Goal: Task Accomplishment & Management: Use online tool/utility

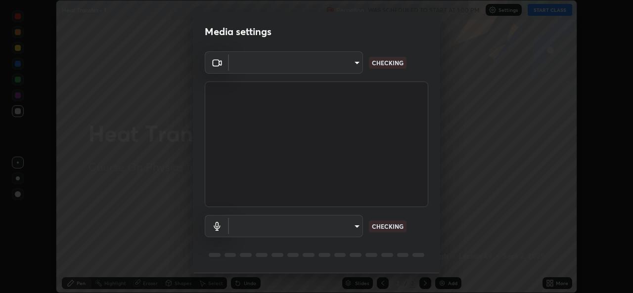
scroll to position [31, 0]
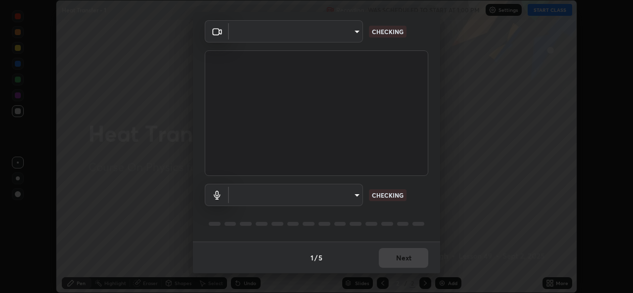
type input "b83fcbaa5aa05f3d9abd7ba45b5566f5f8b9b0dc3c34ab685f1834583bd00222"
type input "539d881b07cb98dc2f05a920cbd93df779e06b7cf5a3913fca54a35cce67d67e"
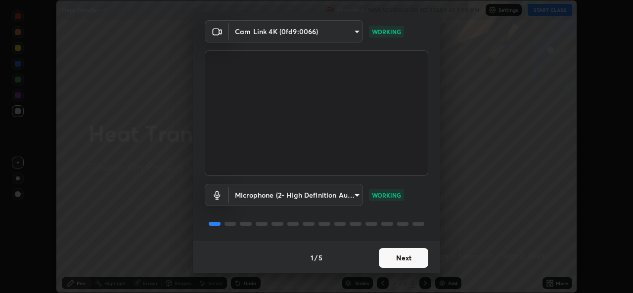
click at [409, 258] on button "Next" at bounding box center [403, 258] width 49 height 20
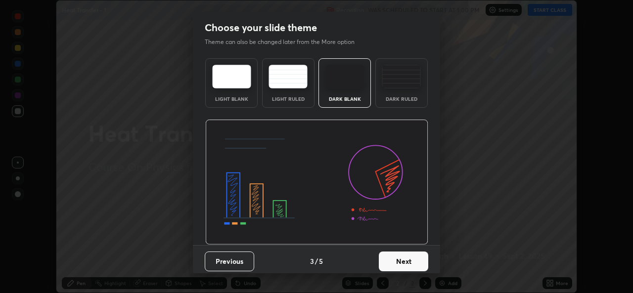
click at [405, 261] on button "Next" at bounding box center [403, 262] width 49 height 20
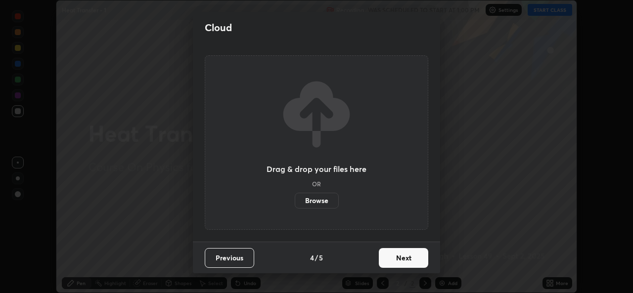
click at [404, 260] on button "Next" at bounding box center [403, 258] width 49 height 20
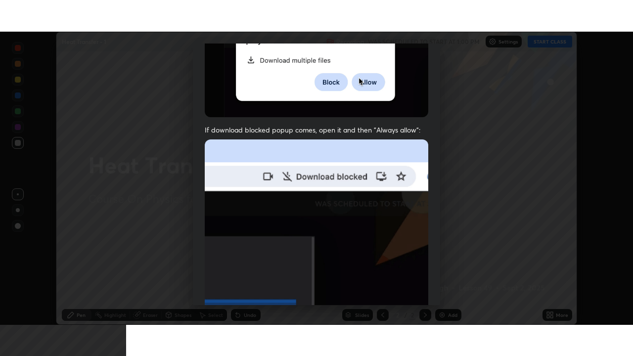
scroll to position [233, 0]
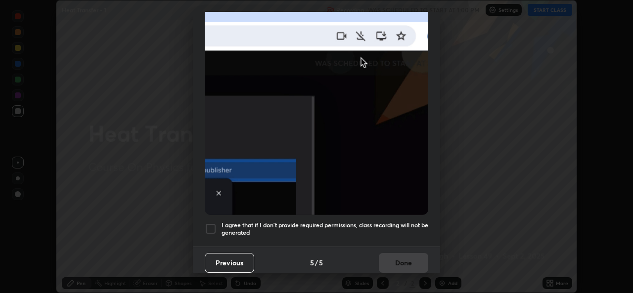
click at [210, 223] on div at bounding box center [211, 229] width 12 height 12
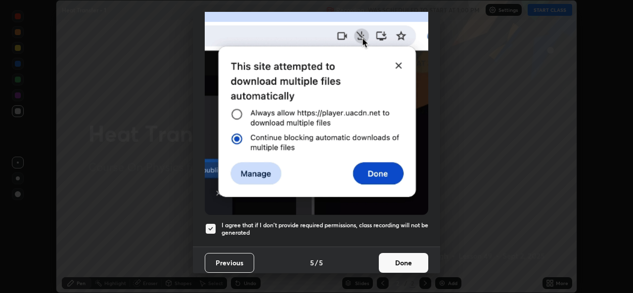
click at [403, 262] on button "Done" at bounding box center [403, 263] width 49 height 20
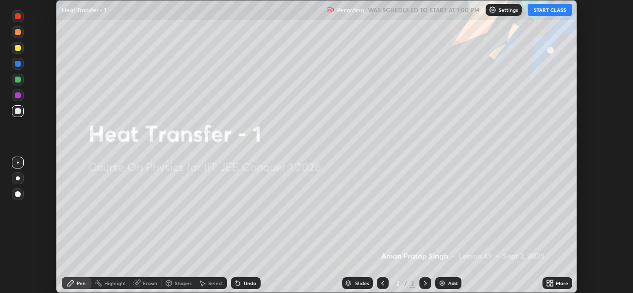
click at [542, 12] on button "START CLASS" at bounding box center [550, 10] width 45 height 12
click at [551, 281] on icon at bounding box center [551, 281] width 2 height 2
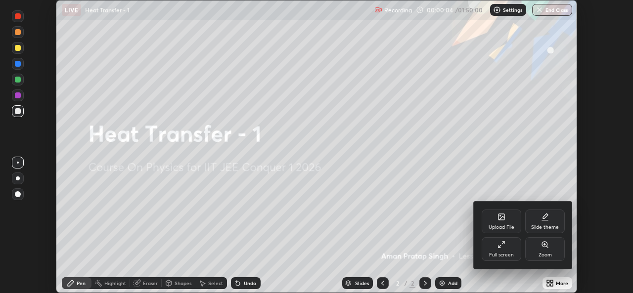
click at [510, 253] on div "Full screen" at bounding box center [501, 255] width 25 height 5
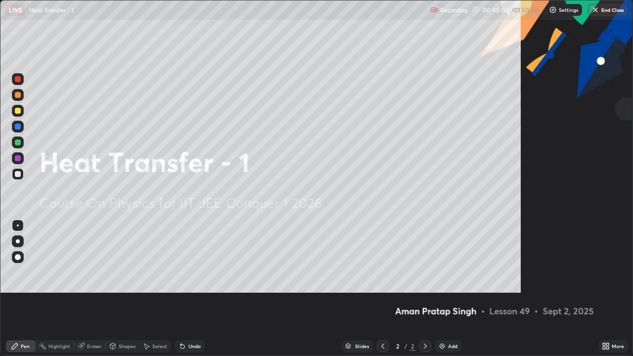
scroll to position [356, 633]
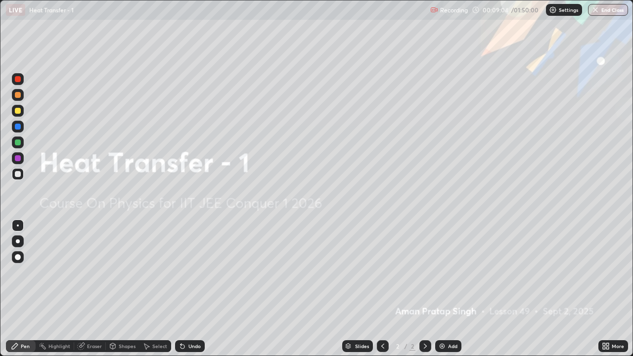
click at [445, 293] on div "Add" at bounding box center [448, 346] width 26 height 12
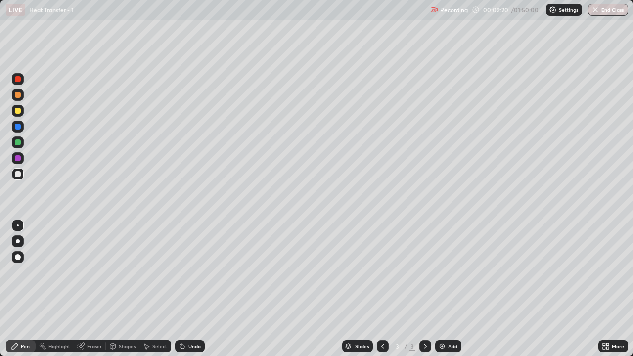
click at [18, 241] on div at bounding box center [18, 241] width 4 height 4
click at [22, 125] on div at bounding box center [18, 127] width 12 height 12
click at [20, 175] on div at bounding box center [18, 174] width 6 height 6
click at [450, 293] on div "Add" at bounding box center [452, 346] width 9 height 5
click at [18, 111] on div at bounding box center [18, 111] width 6 height 6
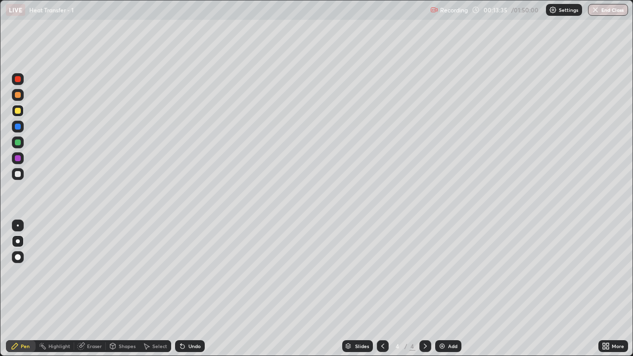
click at [448, 293] on div "Add" at bounding box center [452, 346] width 9 height 5
click at [18, 174] on div at bounding box center [18, 174] width 6 height 6
click at [276, 293] on div "Slides 5 / 5 Add" at bounding box center [402, 346] width 394 height 20
click at [20, 111] on div at bounding box center [18, 111] width 6 height 6
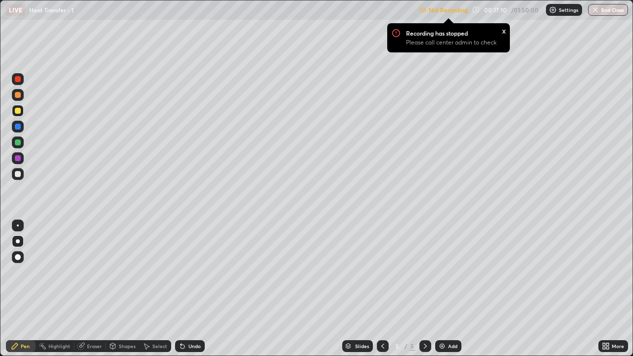
click at [560, 9] on p "Settings" at bounding box center [568, 9] width 19 height 5
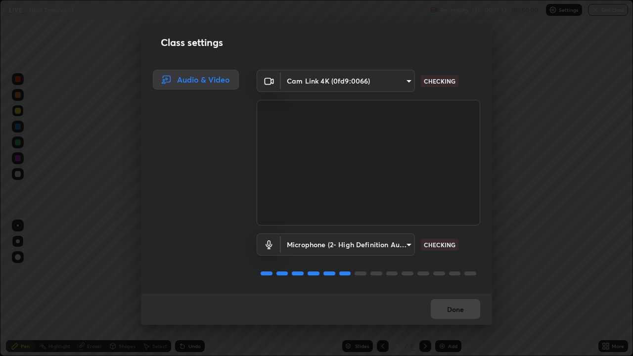
scroll to position [1, 0]
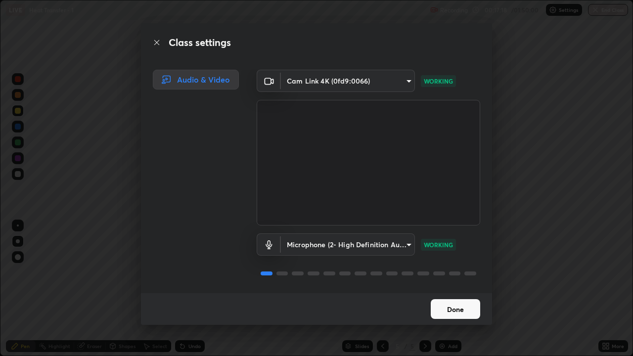
click at [469, 293] on button "Done" at bounding box center [455, 309] width 49 height 20
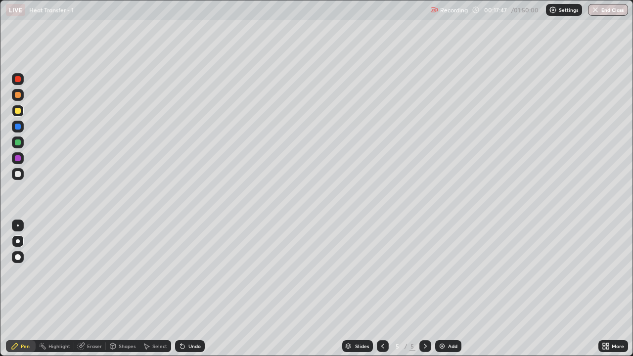
click at [16, 175] on div at bounding box center [18, 174] width 6 height 6
click at [93, 293] on div "Eraser" at bounding box center [94, 346] width 15 height 5
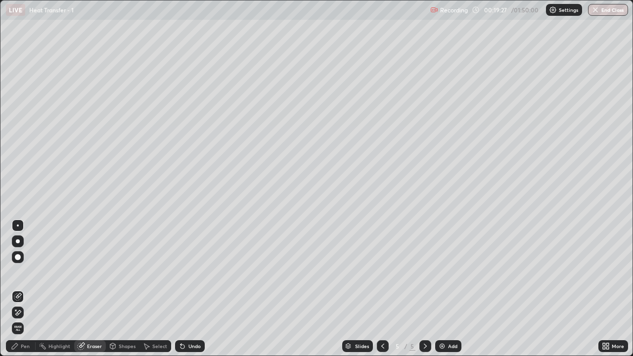
click at [29, 293] on div "Pen" at bounding box center [25, 346] width 9 height 5
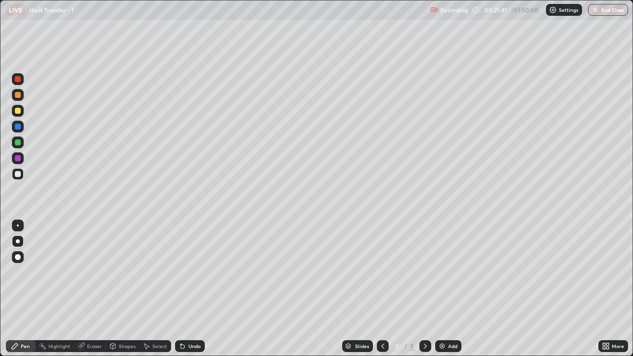
click at [448, 293] on div "Add" at bounding box center [452, 346] width 9 height 5
click at [17, 109] on div at bounding box center [18, 111] width 6 height 6
click at [194, 293] on div "Undo" at bounding box center [194, 346] width 12 height 5
click at [19, 170] on div at bounding box center [18, 174] width 12 height 12
click at [22, 112] on div at bounding box center [18, 111] width 12 height 12
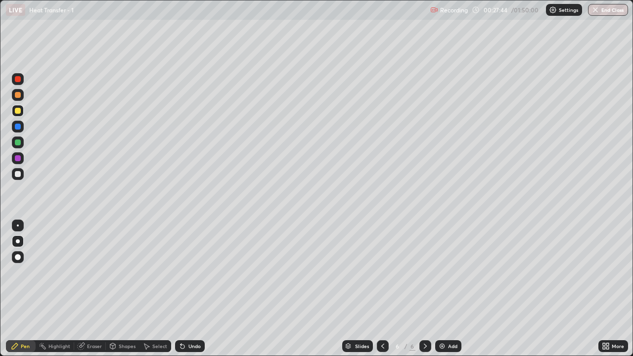
click at [193, 293] on div "Undo" at bounding box center [194, 346] width 12 height 5
click at [192, 293] on div "Undo" at bounding box center [194, 346] width 12 height 5
click at [191, 293] on div "Undo" at bounding box center [190, 346] width 30 height 12
click at [188, 293] on div "Undo" at bounding box center [194, 346] width 12 height 5
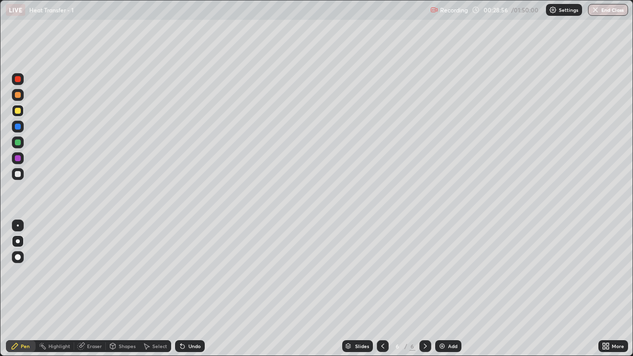
click at [190, 293] on div "Undo" at bounding box center [194, 346] width 12 height 5
click at [19, 172] on div at bounding box center [18, 174] width 6 height 6
click at [449, 293] on div "Add" at bounding box center [448, 346] width 26 height 12
click at [20, 109] on div at bounding box center [18, 111] width 6 height 6
click at [18, 111] on div at bounding box center [18, 111] width 6 height 6
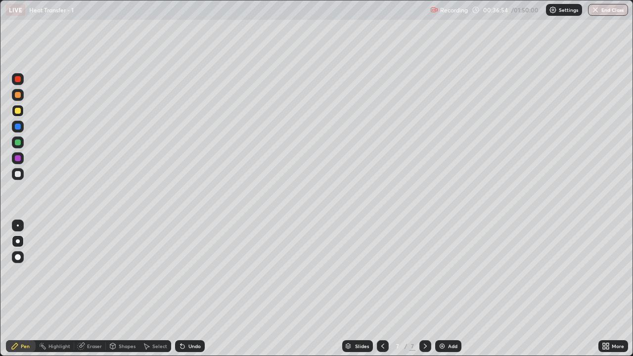
click at [187, 293] on div "Undo" at bounding box center [190, 346] width 30 height 12
click at [188, 293] on div "Undo" at bounding box center [194, 346] width 12 height 5
click at [19, 170] on div at bounding box center [18, 174] width 12 height 12
click at [93, 293] on div "Eraser" at bounding box center [90, 346] width 32 height 12
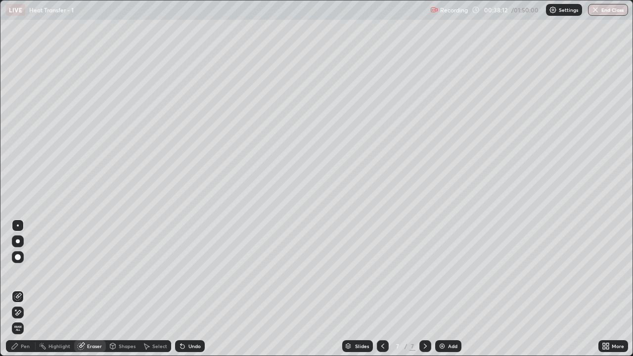
click at [16, 293] on icon at bounding box center [15, 346] width 8 height 8
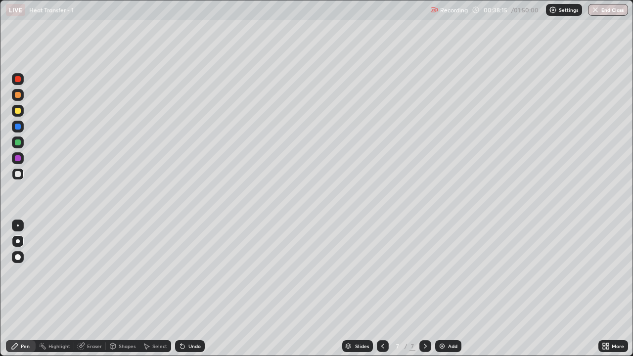
click at [93, 293] on div "Eraser" at bounding box center [94, 346] width 15 height 5
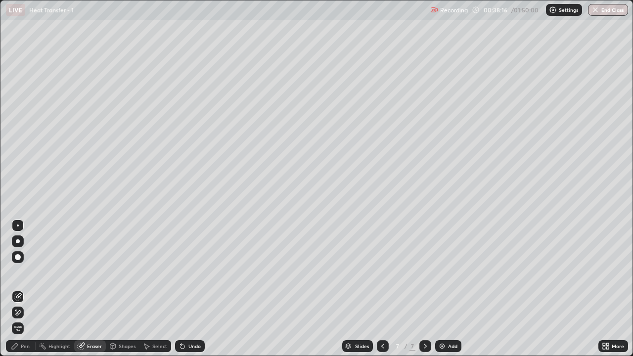
click at [33, 293] on div "Pen" at bounding box center [21, 346] width 30 height 12
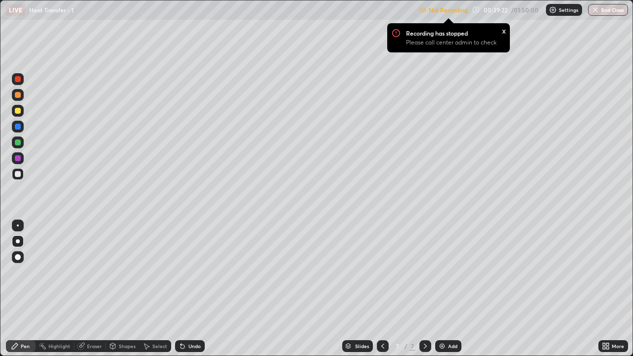
click at [185, 293] on div "Undo" at bounding box center [190, 346] width 30 height 12
click at [568, 10] on p "Settings" at bounding box center [568, 9] width 19 height 5
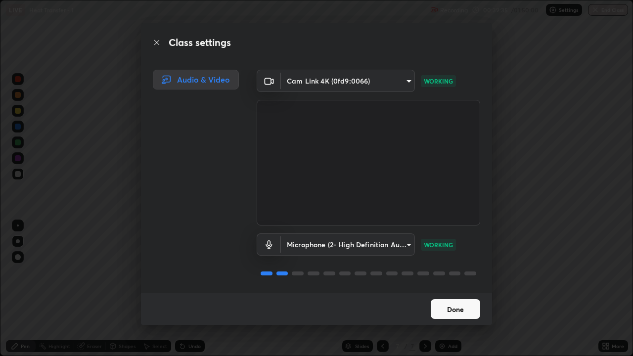
click at [460, 293] on button "Done" at bounding box center [455, 309] width 49 height 20
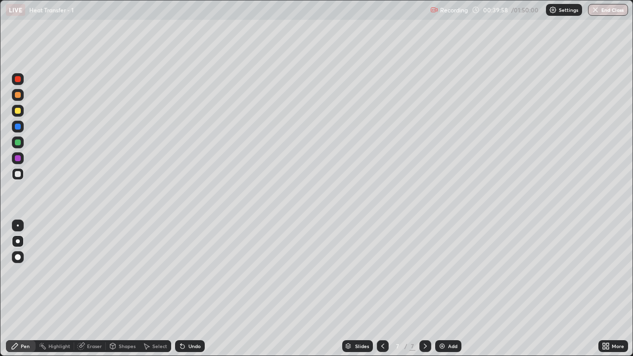
click at [91, 293] on div "Eraser" at bounding box center [94, 346] width 15 height 5
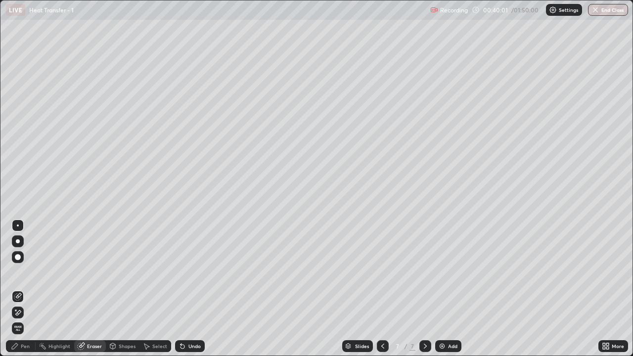
click at [27, 293] on div "Pen" at bounding box center [25, 346] width 9 height 5
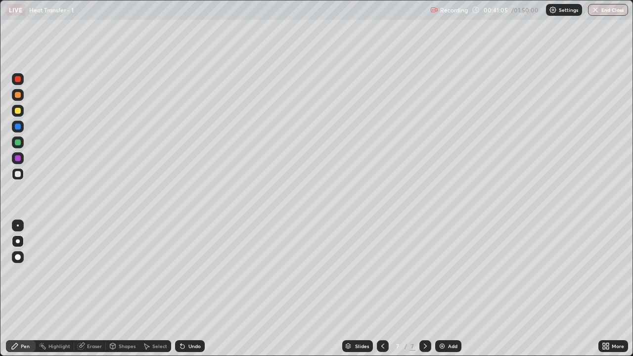
click at [96, 293] on div "Eraser" at bounding box center [94, 346] width 15 height 5
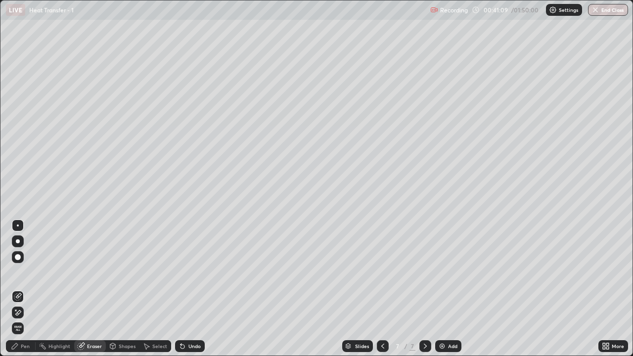
click at [27, 293] on div "Pen" at bounding box center [25, 346] width 9 height 5
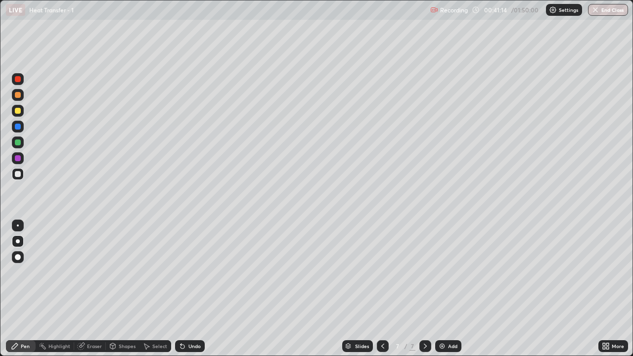
click at [190, 293] on div "Undo" at bounding box center [194, 346] width 12 height 5
click at [192, 293] on div "Undo" at bounding box center [194, 346] width 12 height 5
click at [443, 293] on img at bounding box center [442, 346] width 8 height 8
click at [18, 111] on div at bounding box center [18, 111] width 6 height 6
click at [443, 293] on img at bounding box center [442, 346] width 8 height 8
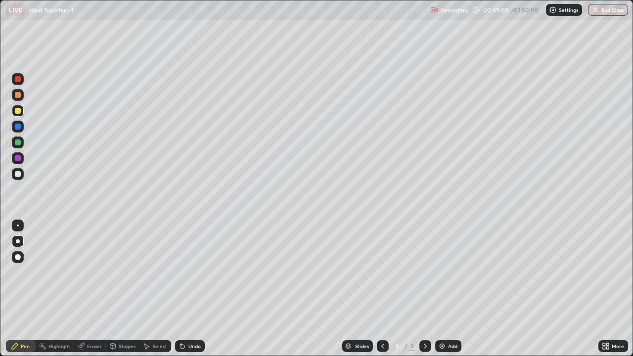
click at [449, 293] on div "Add" at bounding box center [452, 346] width 9 height 5
click at [18, 174] on div at bounding box center [18, 174] width 6 height 6
click at [18, 110] on div at bounding box center [18, 111] width 6 height 6
click at [17, 142] on div at bounding box center [18, 142] width 6 height 6
click at [22, 174] on div at bounding box center [18, 174] width 12 height 12
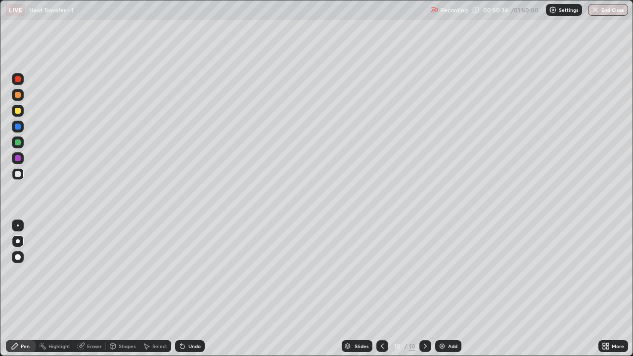
click at [20, 140] on div at bounding box center [18, 142] width 6 height 6
click at [19, 110] on div at bounding box center [18, 111] width 6 height 6
click at [16, 94] on div at bounding box center [18, 95] width 6 height 6
click at [19, 173] on div at bounding box center [18, 174] width 6 height 6
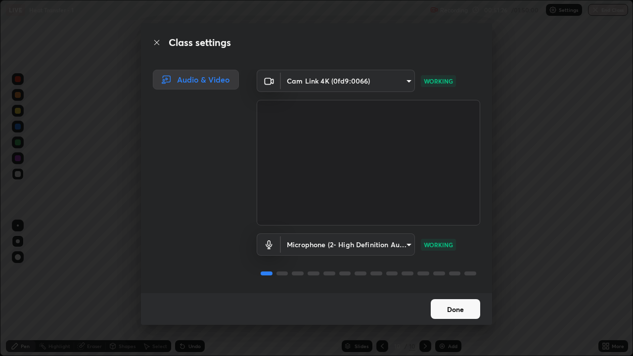
click at [466, 293] on button "Done" at bounding box center [455, 309] width 49 height 20
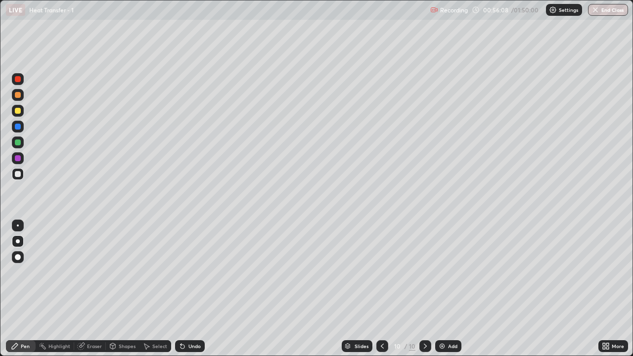
click at [447, 293] on div "Add" at bounding box center [448, 346] width 26 height 12
click at [19, 112] on div at bounding box center [18, 111] width 6 height 6
click at [18, 94] on div at bounding box center [18, 95] width 6 height 6
click at [17, 173] on div at bounding box center [18, 174] width 6 height 6
click at [445, 293] on div "Add" at bounding box center [448, 346] width 26 height 12
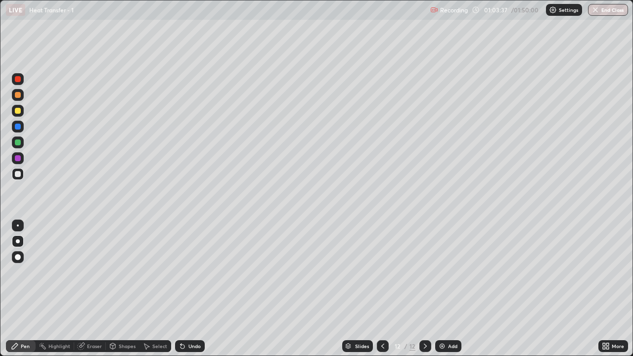
click at [18, 109] on div at bounding box center [18, 111] width 6 height 6
click at [382, 293] on icon at bounding box center [383, 346] width 8 height 8
click at [448, 293] on div "Add" at bounding box center [452, 346] width 9 height 5
click at [425, 293] on div at bounding box center [425, 346] width 12 height 20
click at [425, 293] on icon at bounding box center [425, 346] width 8 height 8
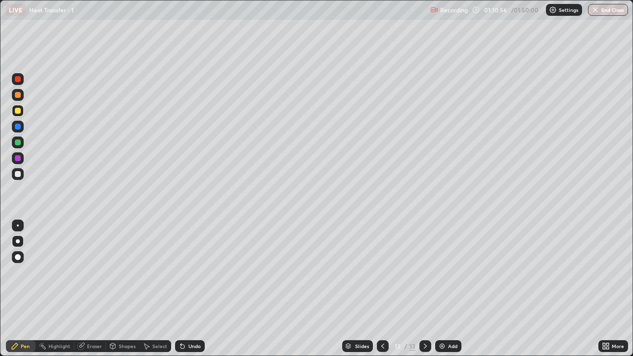
click at [382, 293] on icon at bounding box center [383, 346] width 8 height 8
click at [188, 293] on div "Undo" at bounding box center [190, 346] width 30 height 12
click at [185, 293] on icon at bounding box center [183, 346] width 8 height 8
click at [424, 293] on icon at bounding box center [425, 346] width 8 height 8
click at [382, 293] on icon at bounding box center [383, 346] width 8 height 8
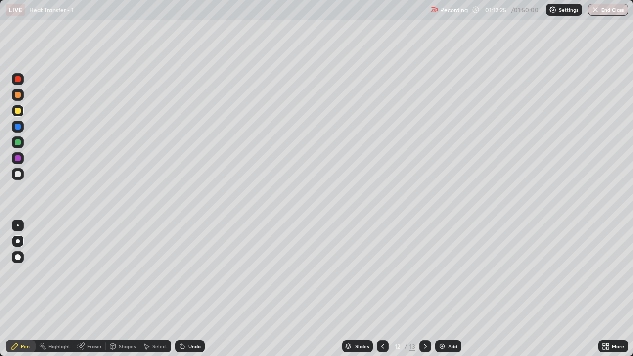
click at [18, 174] on div at bounding box center [18, 174] width 6 height 6
click at [424, 293] on icon at bounding box center [425, 346] width 8 height 8
click at [380, 293] on icon at bounding box center [383, 346] width 8 height 8
click at [429, 293] on div at bounding box center [425, 346] width 12 height 12
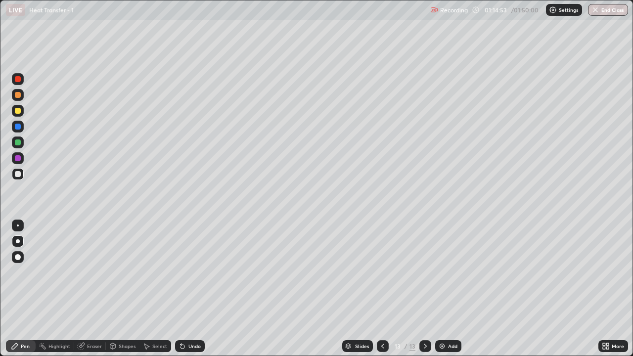
click at [381, 293] on icon at bounding box center [382, 346] width 3 height 5
click at [425, 293] on icon at bounding box center [425, 346] width 3 height 5
click at [19, 112] on div at bounding box center [18, 111] width 6 height 6
click at [450, 293] on div "Add" at bounding box center [448, 346] width 26 height 12
click at [18, 173] on div at bounding box center [18, 174] width 6 height 6
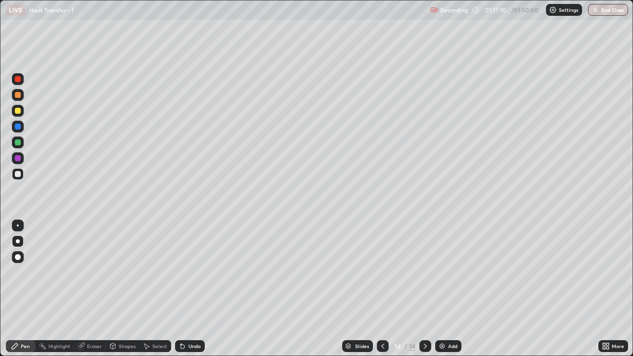
click at [18, 110] on div at bounding box center [18, 111] width 6 height 6
click at [19, 162] on div at bounding box center [18, 158] width 12 height 12
click at [383, 293] on icon at bounding box center [383, 346] width 8 height 8
click at [381, 293] on icon at bounding box center [383, 346] width 8 height 8
click at [428, 293] on div at bounding box center [425, 346] width 12 height 12
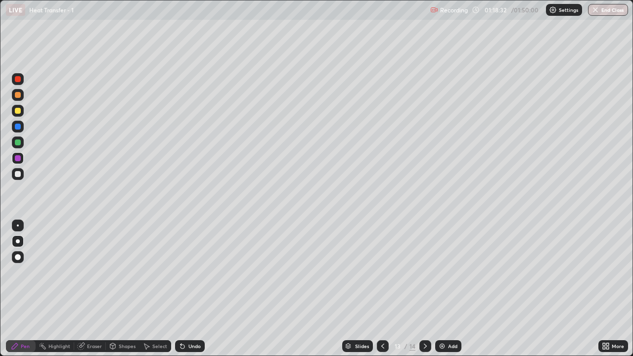
click at [428, 293] on div at bounding box center [425, 346] width 12 height 12
click at [19, 173] on div at bounding box center [18, 174] width 6 height 6
click at [194, 293] on div "Undo" at bounding box center [190, 346] width 30 height 12
click at [18, 174] on div at bounding box center [18, 174] width 6 height 6
click at [379, 293] on icon at bounding box center [383, 346] width 8 height 8
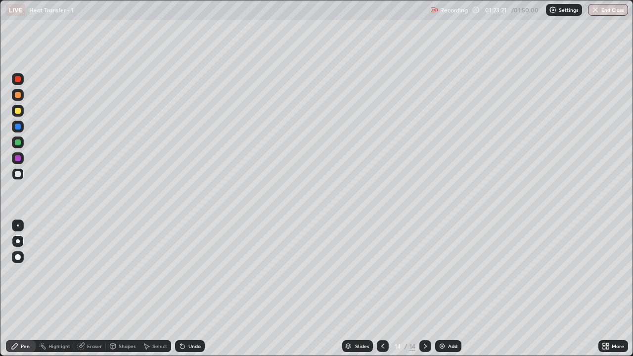
click at [382, 293] on icon at bounding box center [382, 346] width 3 height 5
click at [424, 293] on div at bounding box center [425, 346] width 12 height 12
click at [424, 293] on icon at bounding box center [425, 346] width 8 height 8
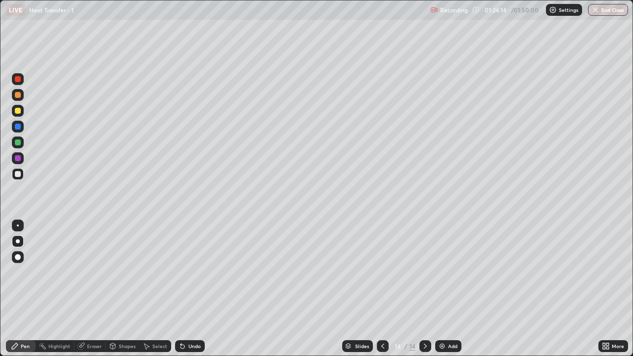
click at [421, 293] on icon at bounding box center [425, 346] width 8 height 8
click at [449, 293] on div "Add" at bounding box center [448, 346] width 26 height 12
click at [385, 293] on div at bounding box center [383, 346] width 12 height 12
click at [424, 293] on icon at bounding box center [425, 346] width 8 height 8
click at [190, 293] on div "Undo" at bounding box center [194, 346] width 12 height 5
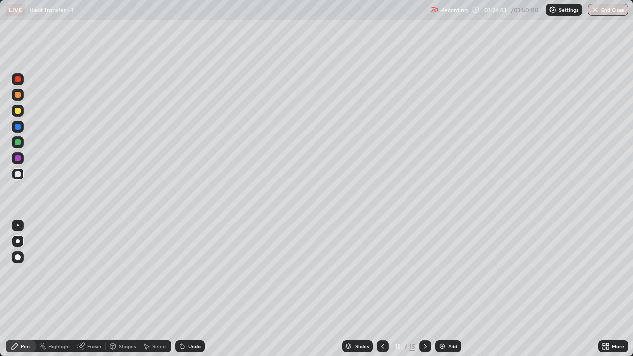
click at [188, 293] on div "Undo" at bounding box center [194, 346] width 12 height 5
click at [382, 293] on icon at bounding box center [383, 346] width 8 height 8
click at [424, 293] on icon at bounding box center [425, 346] width 3 height 5
click at [445, 293] on div "Add" at bounding box center [448, 346] width 26 height 12
click at [18, 112] on div at bounding box center [18, 111] width 6 height 6
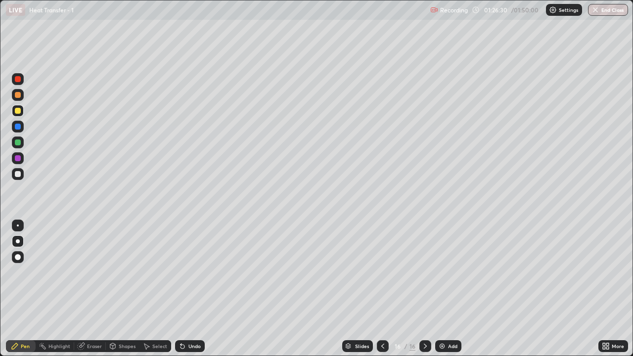
click at [382, 293] on icon at bounding box center [383, 346] width 8 height 8
click at [424, 293] on icon at bounding box center [425, 346] width 8 height 8
click at [447, 293] on div "Add" at bounding box center [448, 346] width 26 height 12
click at [19, 171] on div at bounding box center [18, 174] width 12 height 12
click at [18, 110] on div at bounding box center [18, 111] width 6 height 6
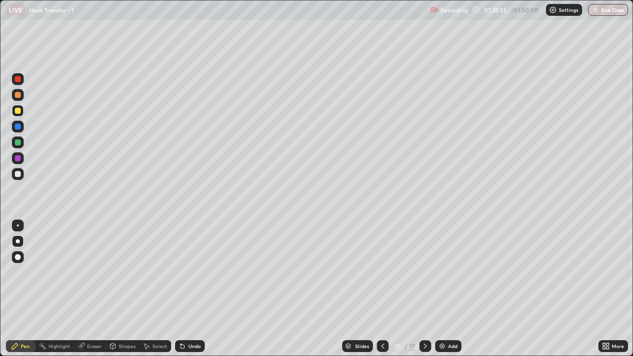
click at [187, 293] on div "Undo" at bounding box center [190, 346] width 30 height 12
click at [191, 293] on div "Undo" at bounding box center [194, 346] width 12 height 5
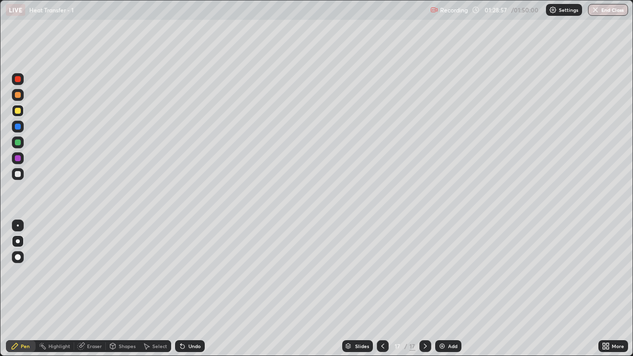
click at [191, 293] on div "Undo" at bounding box center [194, 346] width 12 height 5
click at [19, 143] on div at bounding box center [18, 142] width 6 height 6
click at [447, 293] on div "Add" at bounding box center [448, 346] width 26 height 12
click at [19, 171] on div at bounding box center [18, 174] width 6 height 6
click at [20, 108] on div at bounding box center [18, 111] width 12 height 12
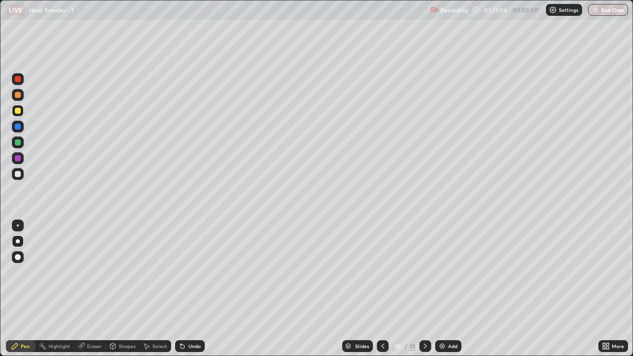
click at [18, 144] on div at bounding box center [18, 142] width 6 height 6
click at [383, 293] on icon at bounding box center [383, 346] width 8 height 8
click at [425, 293] on icon at bounding box center [425, 346] width 8 height 8
click at [387, 293] on div at bounding box center [383, 346] width 12 height 12
click at [425, 293] on icon at bounding box center [425, 346] width 8 height 8
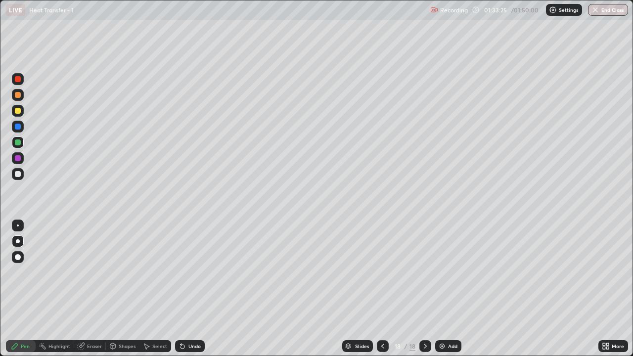
click at [19, 127] on div at bounding box center [18, 127] width 6 height 6
click at [20, 153] on div at bounding box center [18, 158] width 12 height 12
click at [15, 90] on div at bounding box center [18, 95] width 12 height 12
click at [424, 293] on icon at bounding box center [425, 346] width 8 height 8
click at [447, 293] on div "Add" at bounding box center [448, 346] width 26 height 12
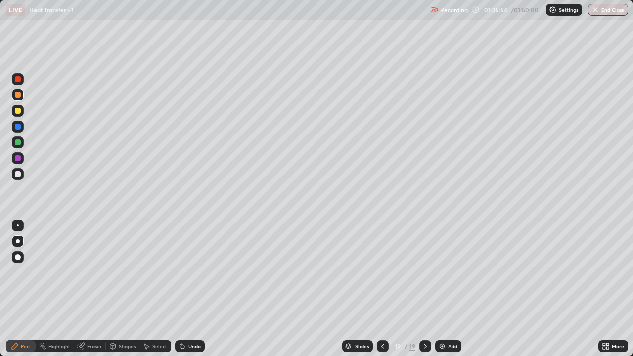
click at [17, 175] on div at bounding box center [18, 174] width 6 height 6
click at [20, 111] on div at bounding box center [18, 111] width 6 height 6
click at [20, 169] on div at bounding box center [18, 174] width 12 height 12
click at [19, 142] on div at bounding box center [18, 142] width 6 height 6
click at [23, 174] on div at bounding box center [18, 174] width 12 height 12
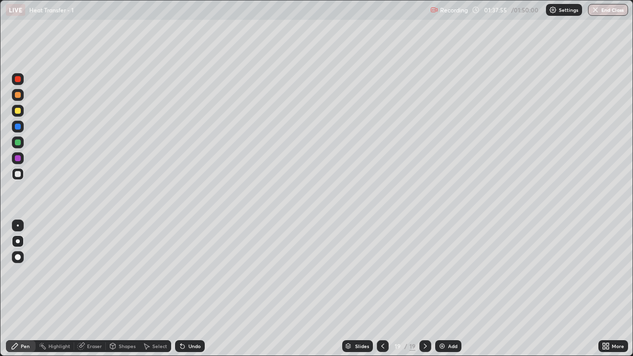
click at [20, 106] on div at bounding box center [18, 111] width 12 height 12
click at [20, 173] on div at bounding box center [18, 174] width 6 height 6
click at [17, 111] on div at bounding box center [18, 111] width 6 height 6
click at [22, 141] on div at bounding box center [18, 142] width 12 height 12
click at [18, 175] on div at bounding box center [18, 174] width 6 height 6
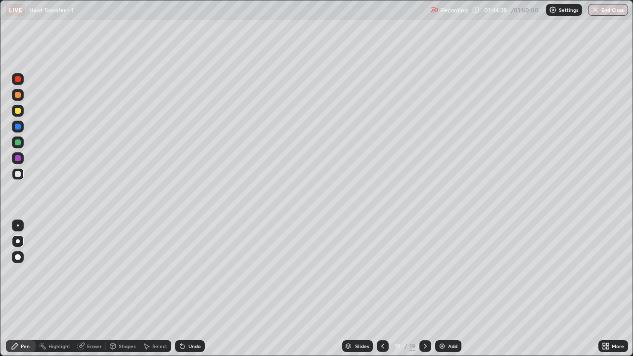
click at [22, 141] on div at bounding box center [18, 142] width 12 height 12
click at [447, 293] on div "Add" at bounding box center [448, 346] width 26 height 12
click at [18, 112] on div at bounding box center [18, 111] width 6 height 6
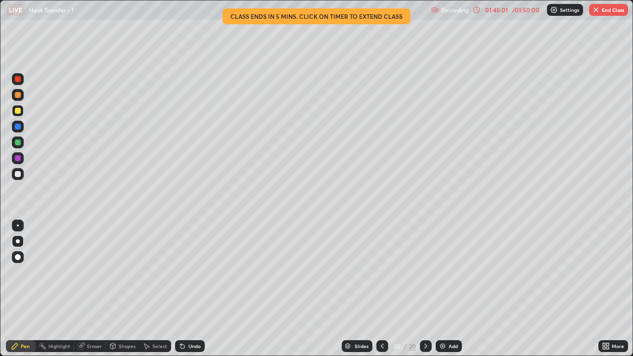
click at [20, 97] on div at bounding box center [18, 95] width 12 height 12
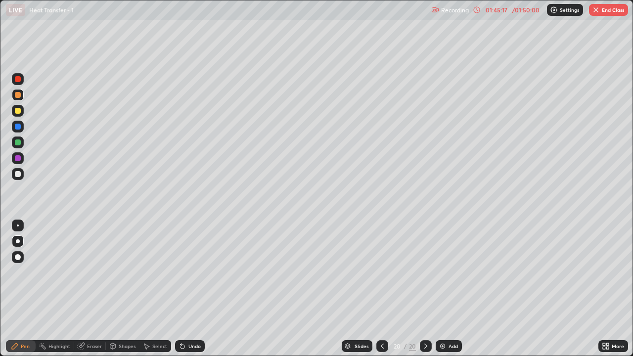
click at [18, 111] on div at bounding box center [18, 111] width 6 height 6
click at [597, 5] on button "End Class" at bounding box center [608, 10] width 39 height 12
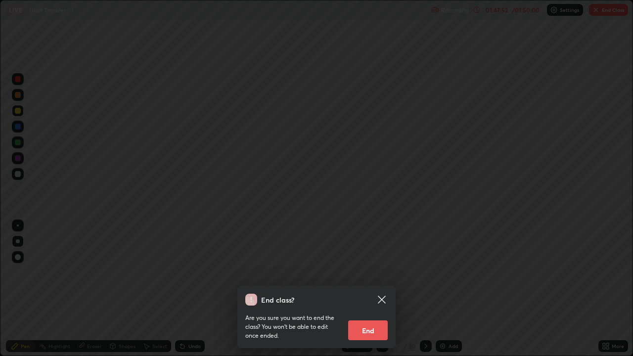
click at [378, 293] on button "End" at bounding box center [368, 330] width 40 height 20
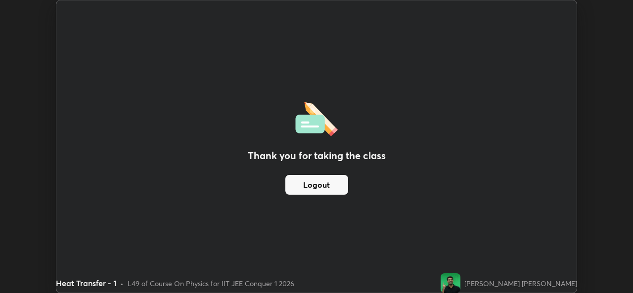
scroll to position [49158, 48818]
click at [318, 182] on button "Logout" at bounding box center [316, 185] width 63 height 20
